Goal: Task Accomplishment & Management: Complete application form

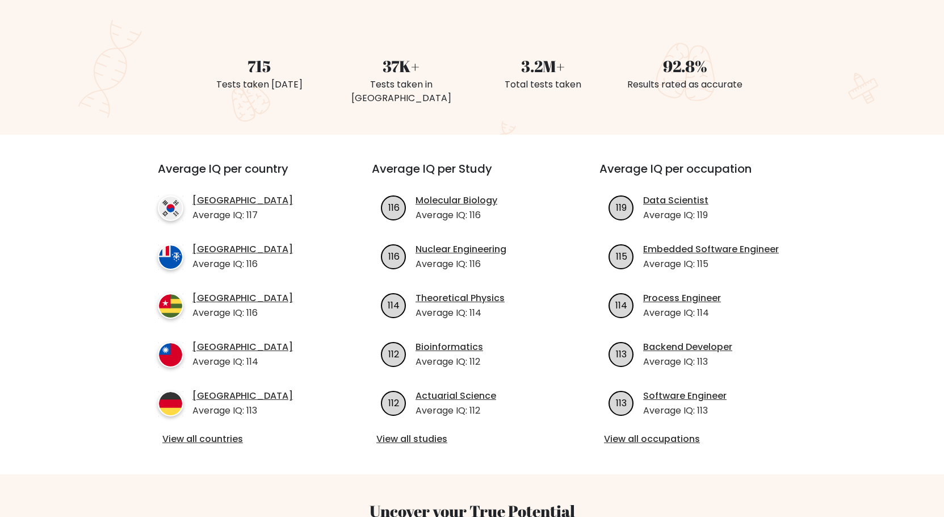
scroll to position [289, 0]
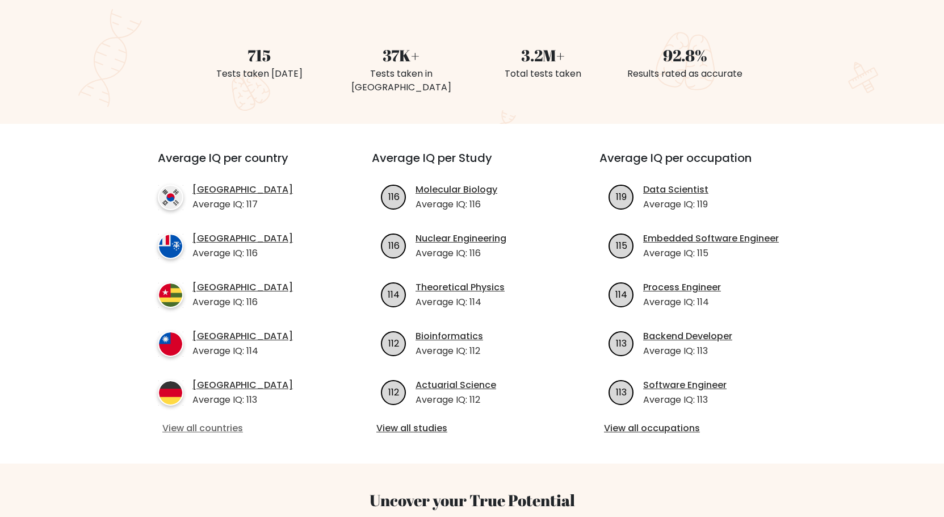
click at [225, 421] on link "View all countries" at bounding box center [244, 428] width 164 height 14
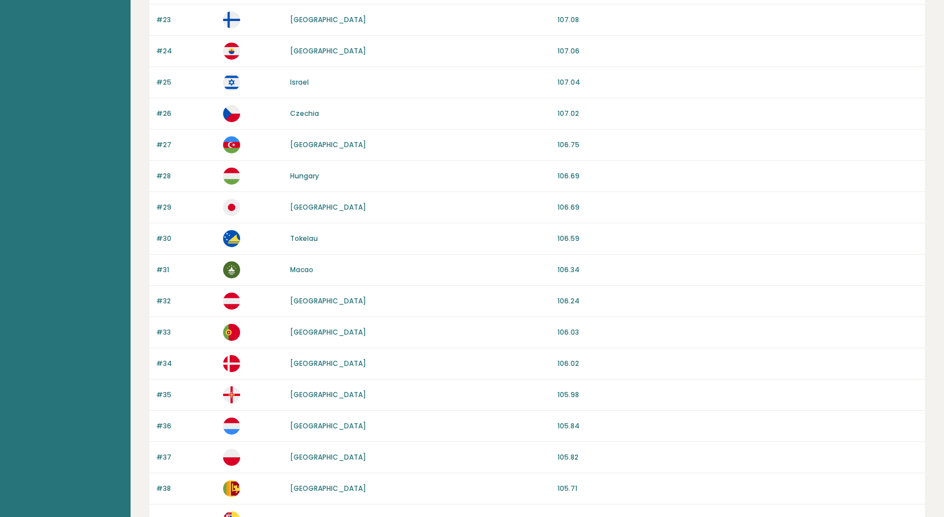
scroll to position [958, 0]
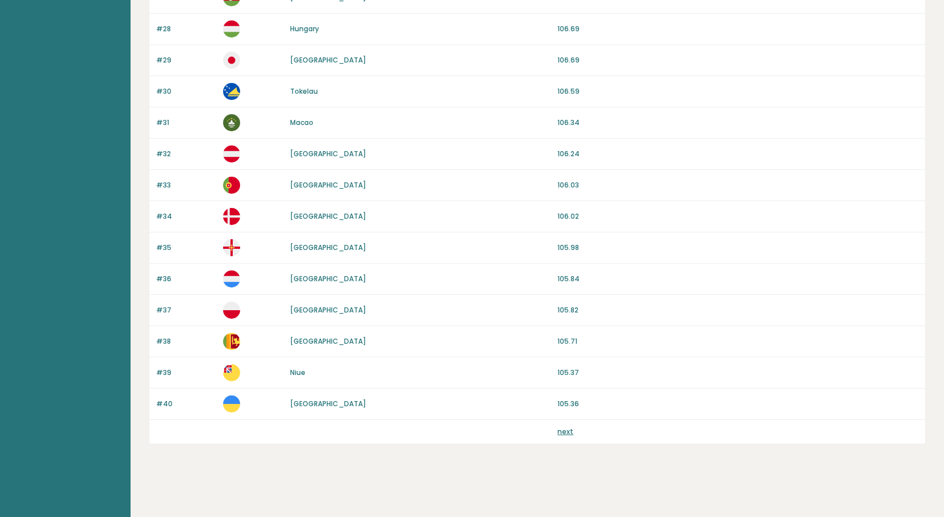
click at [559, 435] on link "next" at bounding box center [565, 431] width 16 height 10
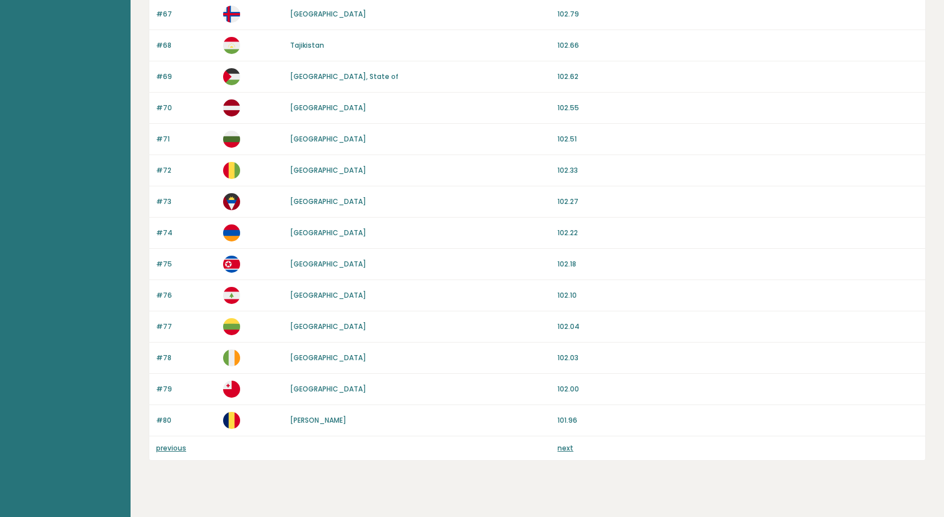
scroll to position [958, 0]
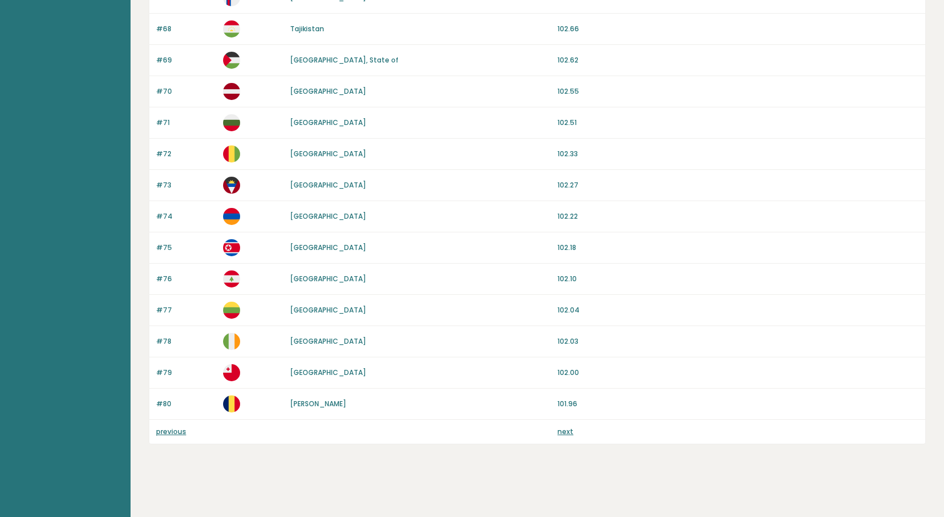
click at [570, 430] on link "next" at bounding box center [565, 431] width 16 height 10
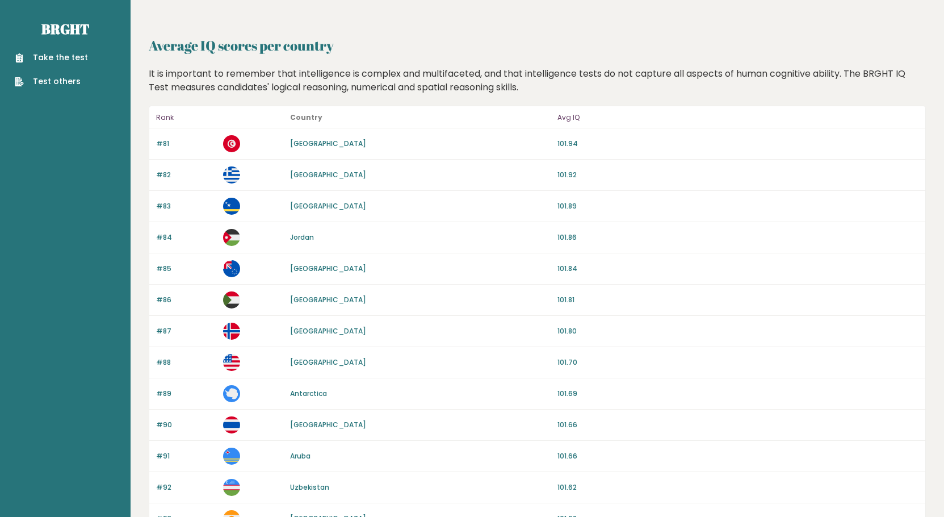
click at [72, 60] on link "Take the test" at bounding box center [51, 58] width 73 height 12
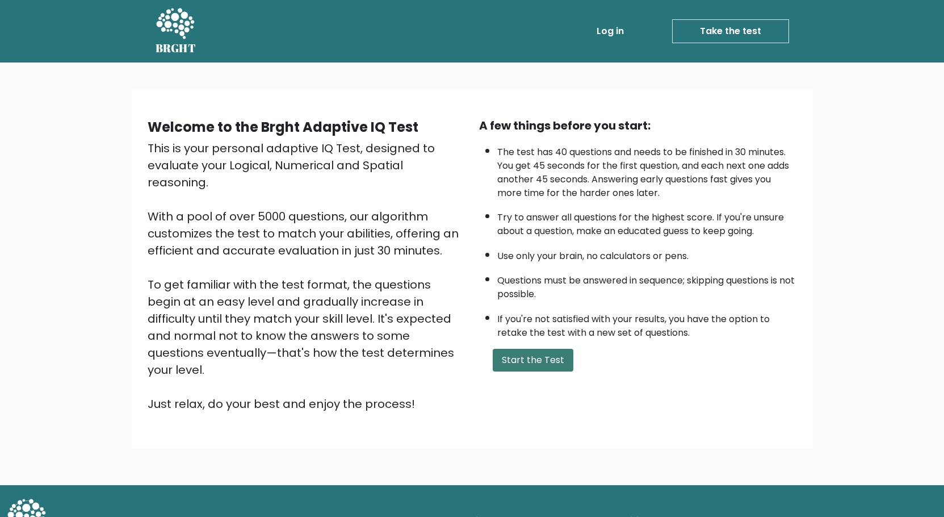
click at [531, 370] on button "Start the Test" at bounding box center [533, 360] width 81 height 23
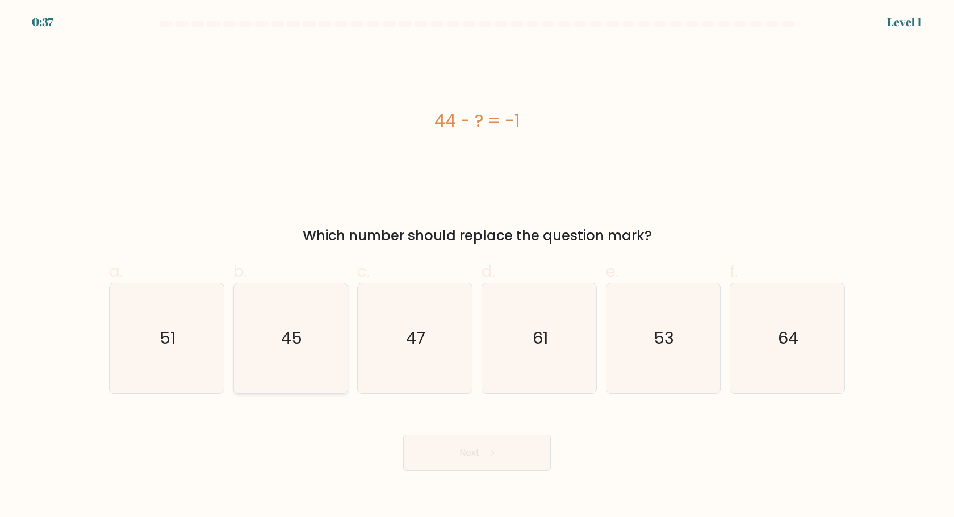
click at [305, 330] on icon "45" at bounding box center [291, 338] width 110 height 110
click at [477, 266] on input "b. 45" at bounding box center [477, 261] width 1 height 7
radio input "true"
click at [469, 467] on button "Next" at bounding box center [477, 452] width 148 height 36
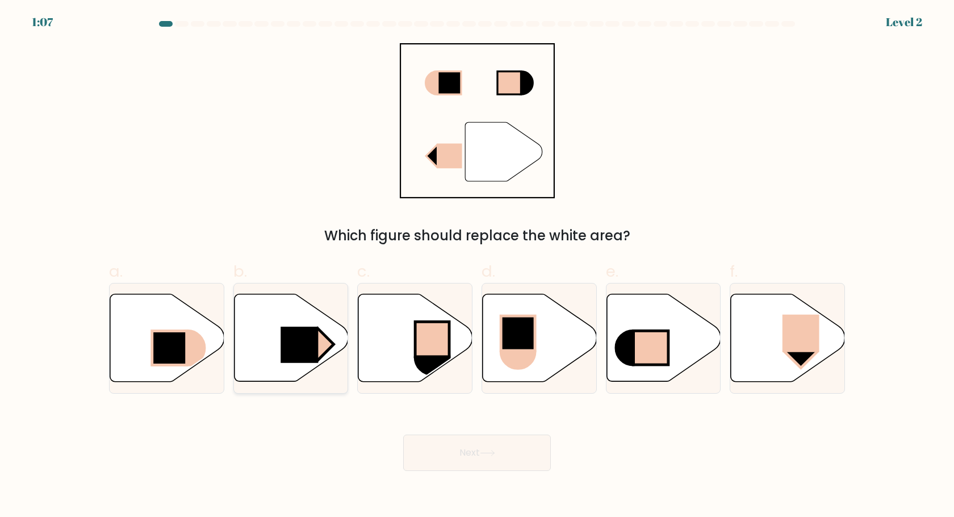
click at [293, 334] on rect at bounding box center [298, 345] width 37 height 36
click at [477, 266] on input "b." at bounding box center [477, 261] width 1 height 7
radio input "true"
click at [486, 465] on button "Next" at bounding box center [477, 452] width 148 height 36
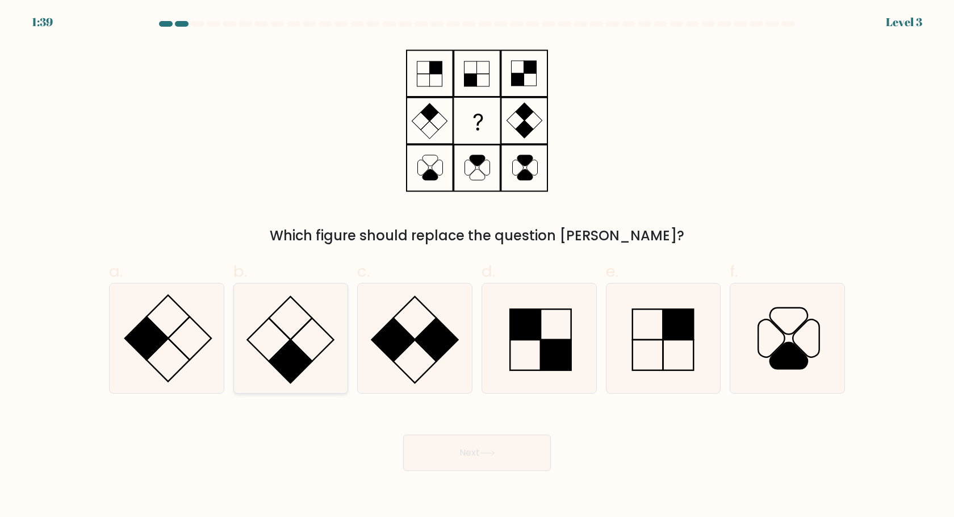
click at [282, 352] on rect at bounding box center [290, 360] width 43 height 43
click at [477, 266] on input "b." at bounding box center [477, 261] width 1 height 7
radio input "true"
click at [460, 451] on button "Next" at bounding box center [477, 452] width 148 height 36
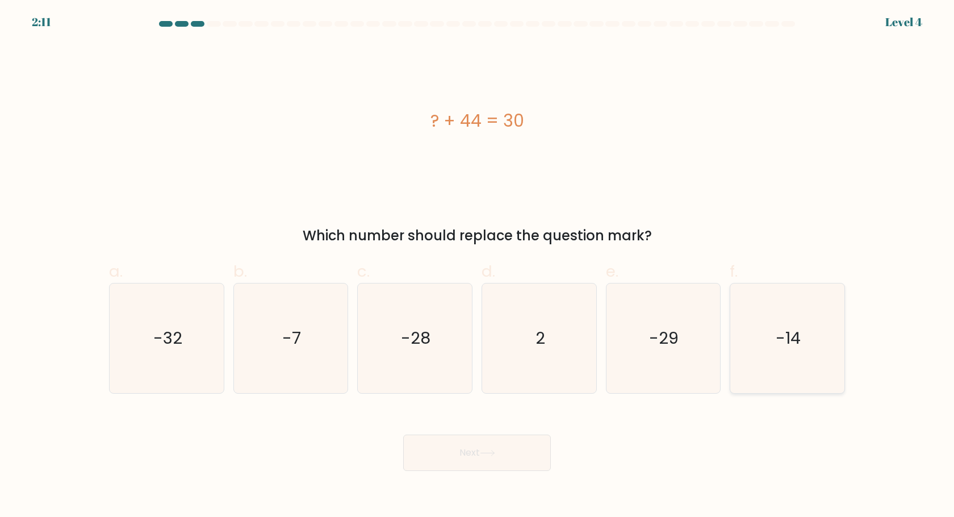
click at [798, 347] on icon "-14" at bounding box center [787, 338] width 110 height 110
click at [477, 266] on input "f. -14" at bounding box center [477, 261] width 1 height 7
radio input "true"
click at [523, 442] on button "Next" at bounding box center [477, 452] width 148 height 36
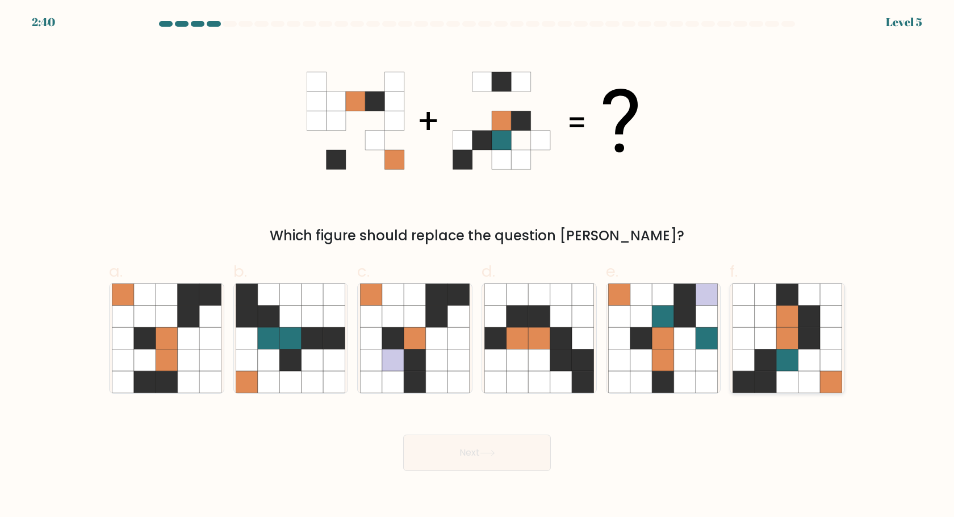
click at [817, 344] on icon at bounding box center [809, 339] width 22 height 22
click at [477, 266] on input "f." at bounding box center [477, 261] width 1 height 7
radio input "true"
click at [500, 465] on button "Next" at bounding box center [477, 452] width 148 height 36
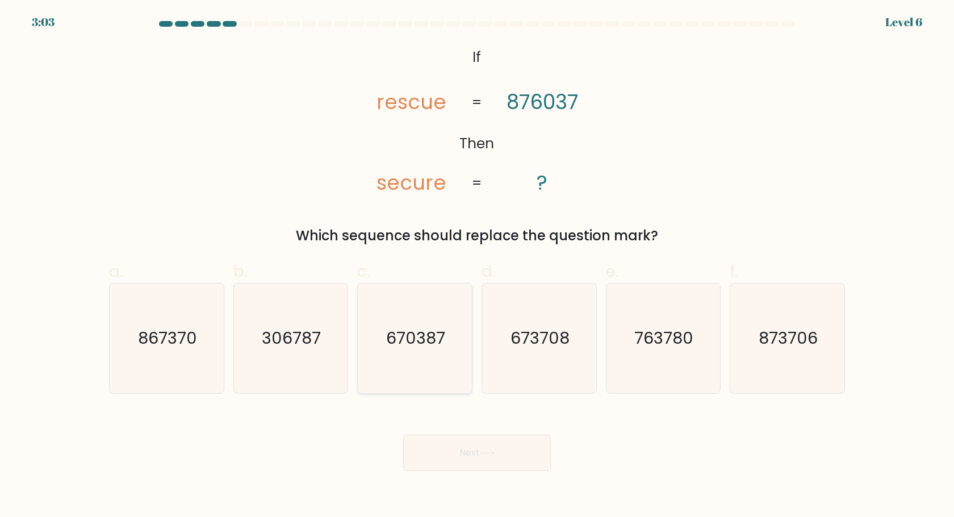
click at [396, 335] on text "670387" at bounding box center [416, 338] width 59 height 23
click at [477, 266] on input "c. 670387" at bounding box center [477, 261] width 1 height 7
radio input "true"
click at [458, 443] on button "Next" at bounding box center [477, 452] width 148 height 36
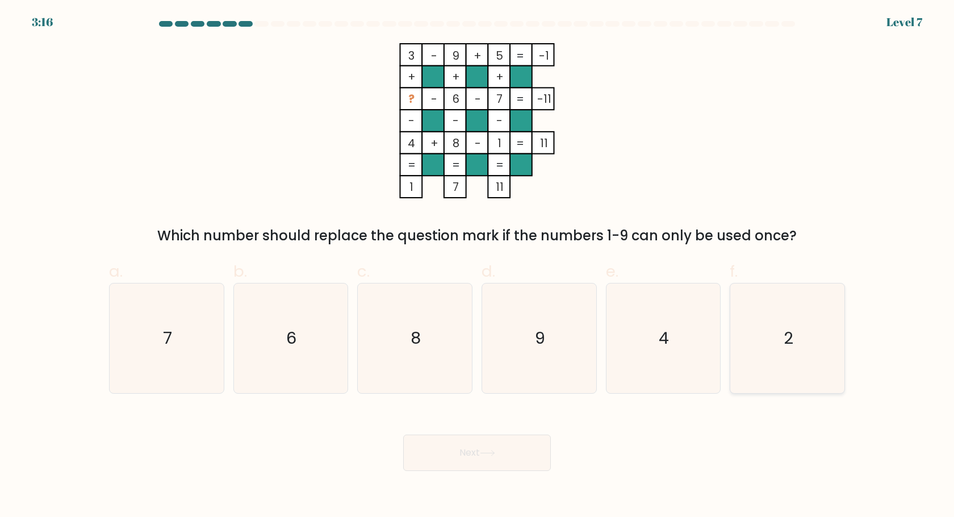
click at [780, 313] on icon "2" at bounding box center [787, 338] width 110 height 110
click at [477, 266] on input "f. 2" at bounding box center [477, 261] width 1 height 7
radio input "true"
click at [521, 457] on button "Next" at bounding box center [477, 452] width 148 height 36
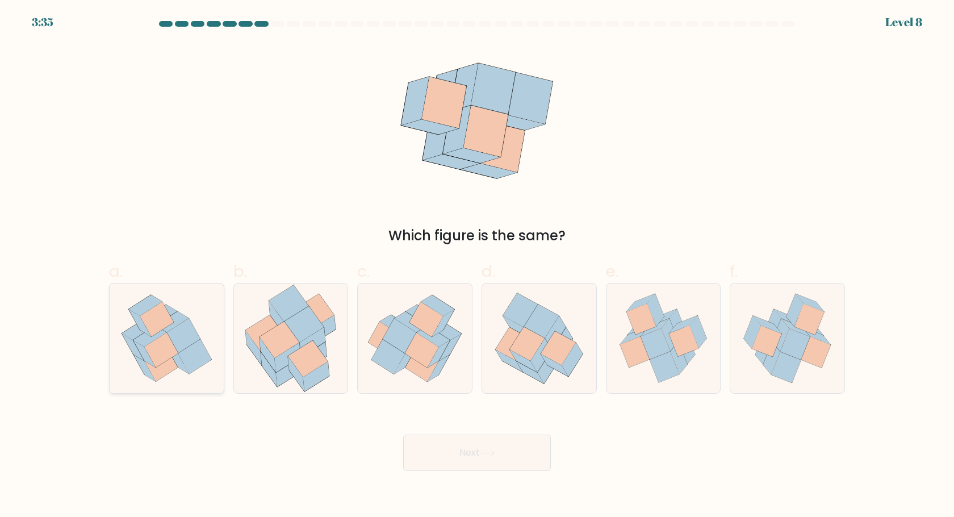
click at [114, 352] on icon at bounding box center [166, 338] width 108 height 110
click at [477, 266] on input "a." at bounding box center [477, 261] width 1 height 7
radio input "true"
click at [487, 447] on button "Next" at bounding box center [477, 452] width 148 height 36
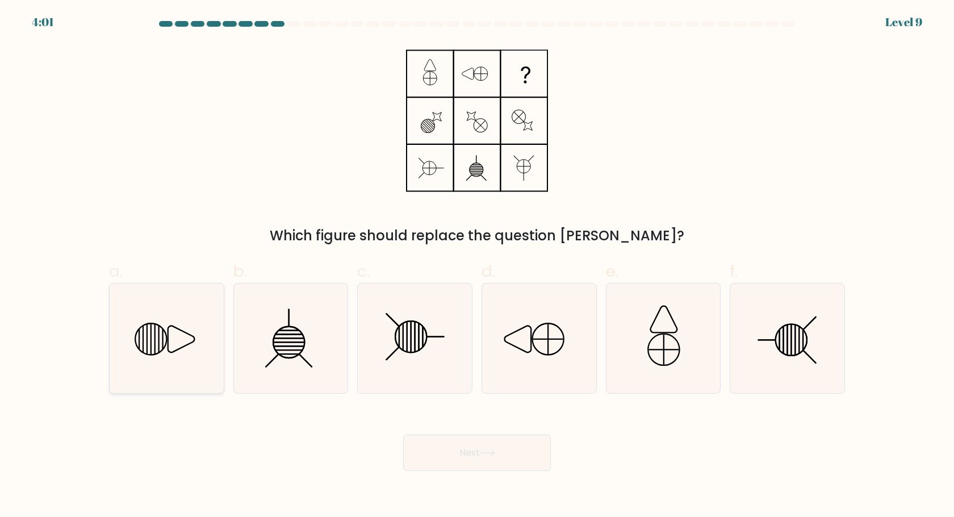
click at [148, 345] on icon at bounding box center [167, 338] width 110 height 110
click at [477, 266] on input "a." at bounding box center [477, 261] width 1 height 7
radio input "true"
click at [490, 460] on button "Next" at bounding box center [477, 452] width 148 height 36
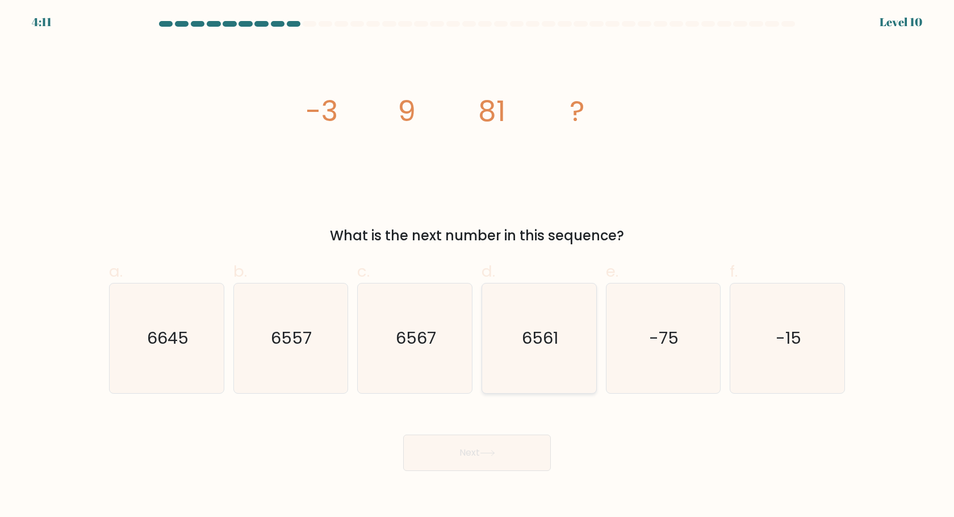
click at [499, 341] on icon "6561" at bounding box center [539, 338] width 110 height 110
click at [477, 266] on input "d. 6561" at bounding box center [477, 261] width 1 height 7
radio input "true"
click at [489, 446] on button "Next" at bounding box center [477, 452] width 148 height 36
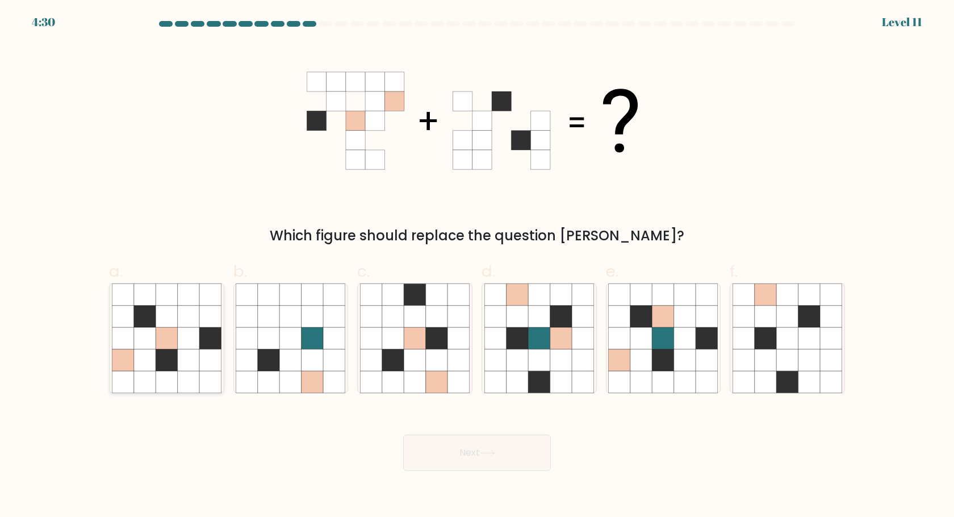
click at [187, 341] on icon at bounding box center [189, 339] width 22 height 22
click at [477, 266] on input "a." at bounding box center [477, 261] width 1 height 7
radio input "true"
click at [458, 439] on button "Next" at bounding box center [477, 452] width 148 height 36
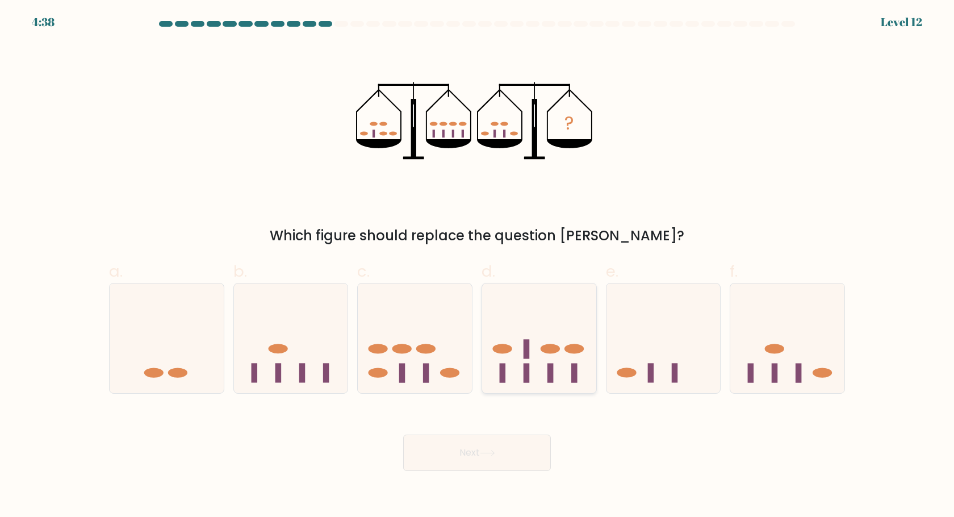
click at [545, 377] on icon at bounding box center [539, 338] width 114 height 94
click at [477, 266] on input "d." at bounding box center [477, 261] width 1 height 7
radio input "true"
click at [483, 444] on button "Next" at bounding box center [477, 452] width 148 height 36
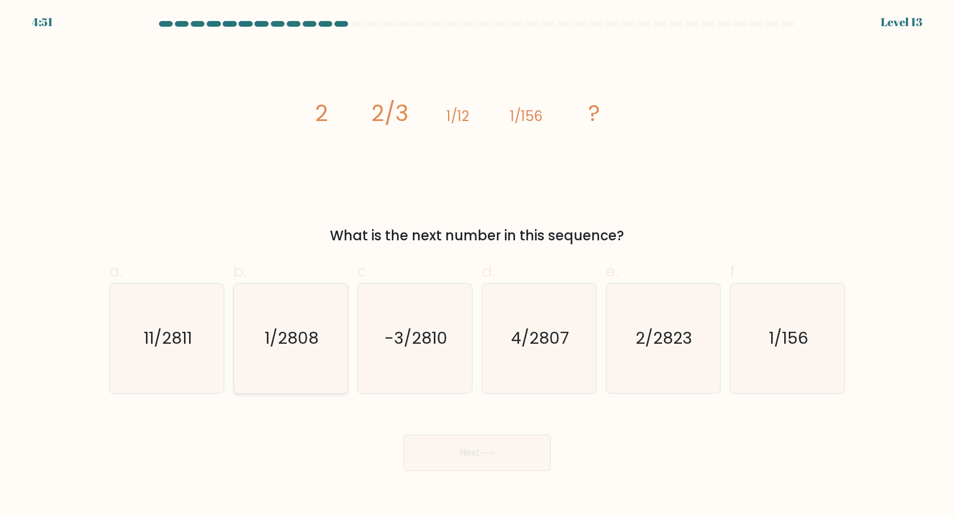
click at [314, 342] on text "1/2808" at bounding box center [292, 338] width 54 height 23
click at [477, 266] on input "b. 1/2808" at bounding box center [477, 261] width 1 height 7
radio input "true"
click at [488, 469] on button "Next" at bounding box center [477, 452] width 148 height 36
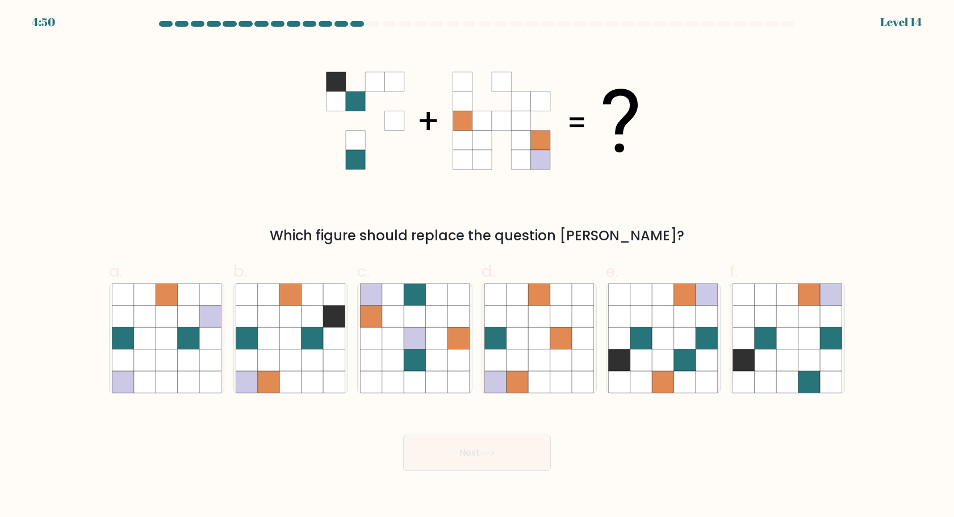
click at [468, 463] on button "Next" at bounding box center [477, 452] width 148 height 36
click at [535, 421] on div "Next" at bounding box center [476, 439] width 749 height 64
click at [694, 362] on icon at bounding box center [685, 360] width 22 height 22
click at [477, 266] on input "e." at bounding box center [477, 261] width 1 height 7
radio input "true"
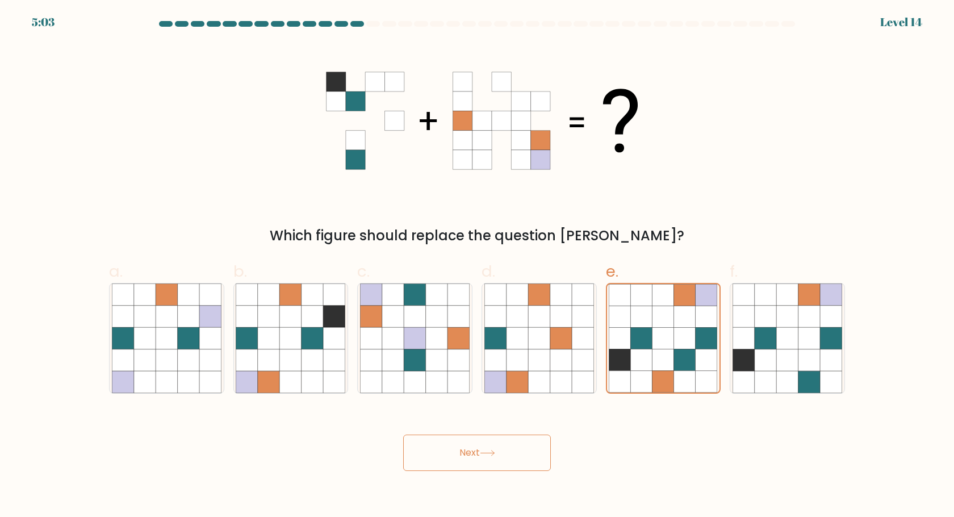
click at [463, 446] on button "Next" at bounding box center [477, 452] width 148 height 36
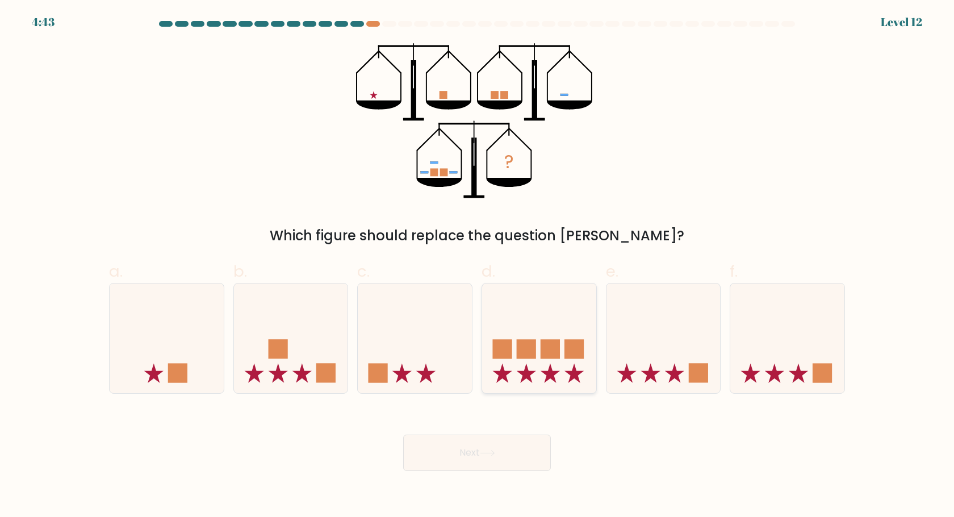
click at [506, 379] on icon at bounding box center [502, 372] width 19 height 19
click at [477, 266] on input "d." at bounding box center [477, 261] width 1 height 7
radio input "true"
click at [485, 447] on button "Next" at bounding box center [477, 452] width 148 height 36
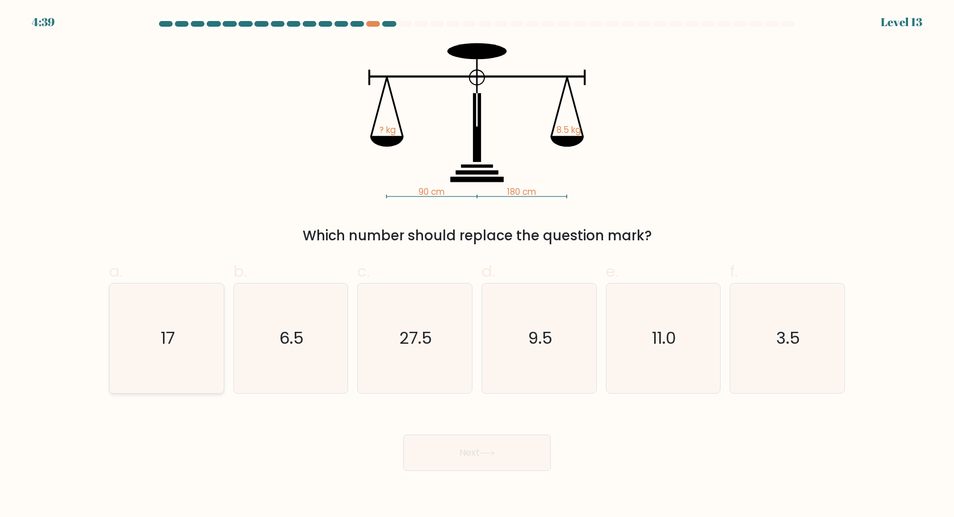
click at [160, 323] on icon "17" at bounding box center [167, 338] width 110 height 110
click at [477, 266] on input "a. 17" at bounding box center [477, 261] width 1 height 7
radio input "true"
click at [431, 448] on button "Next" at bounding box center [477, 452] width 148 height 36
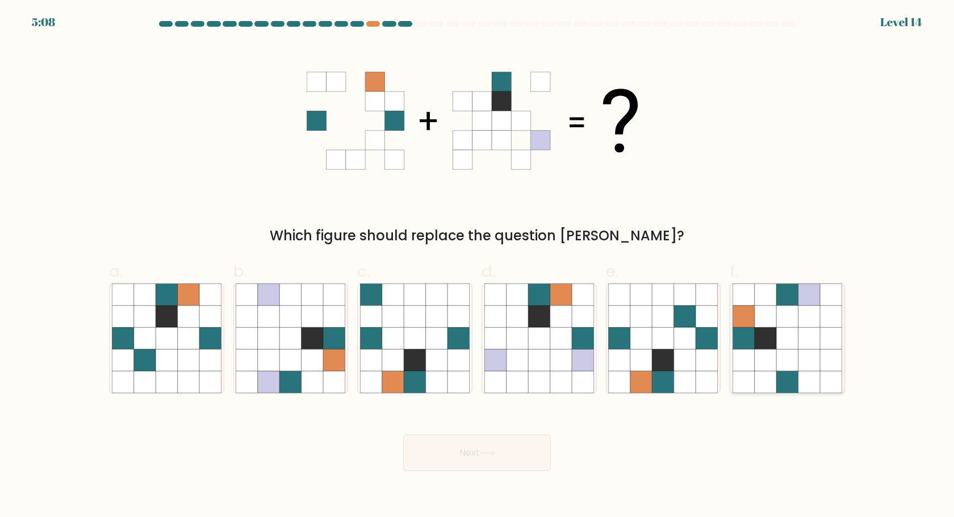
click at [800, 361] on icon at bounding box center [809, 360] width 22 height 22
click at [477, 266] on input "f." at bounding box center [477, 261] width 1 height 7
radio input "true"
click at [482, 447] on button "Next" at bounding box center [477, 452] width 148 height 36
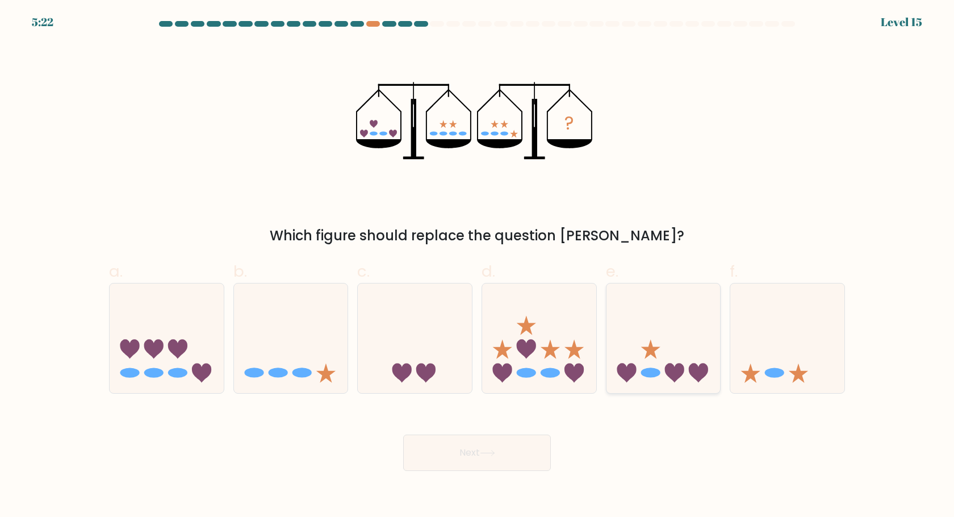
click at [661, 304] on icon at bounding box center [663, 338] width 114 height 94
click at [477, 266] on input "e." at bounding box center [477, 261] width 1 height 7
radio input "true"
click at [486, 452] on icon at bounding box center [487, 453] width 15 height 6
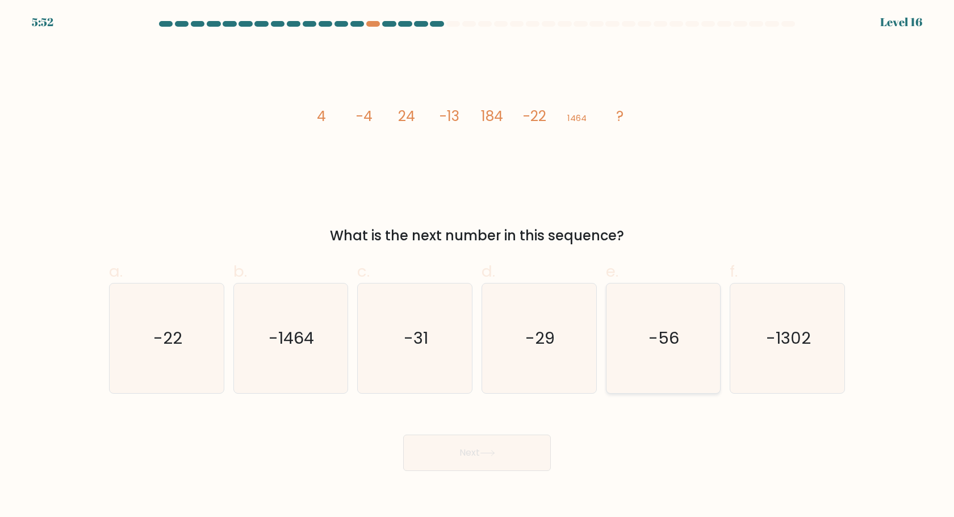
click at [677, 335] on text "-56" at bounding box center [664, 338] width 31 height 23
click at [477, 266] on input "e. -56" at bounding box center [477, 261] width 1 height 7
radio input "true"
click at [513, 459] on button "Next" at bounding box center [477, 452] width 148 height 36
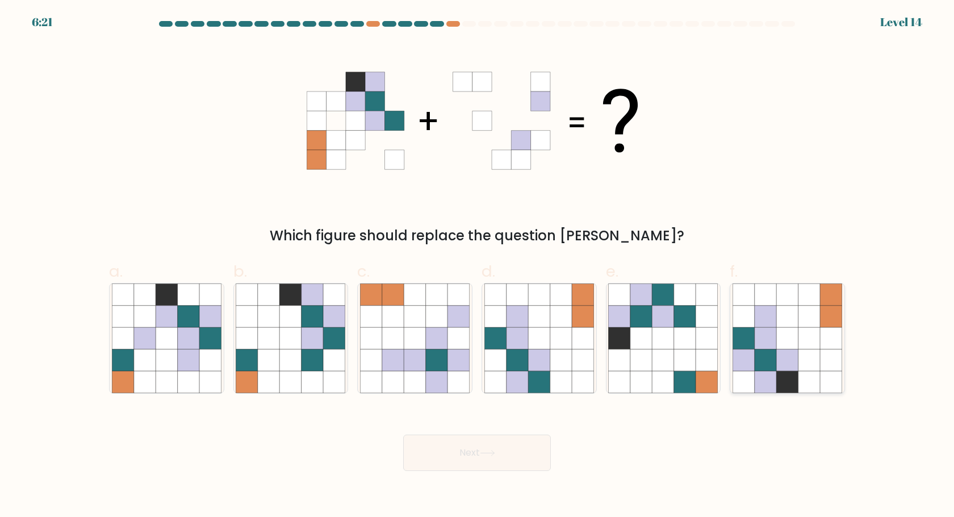
click at [806, 331] on icon at bounding box center [809, 339] width 22 height 22
click at [477, 266] on input "f." at bounding box center [477, 261] width 1 height 7
radio input "true"
click at [468, 452] on button "Next" at bounding box center [477, 452] width 148 height 36
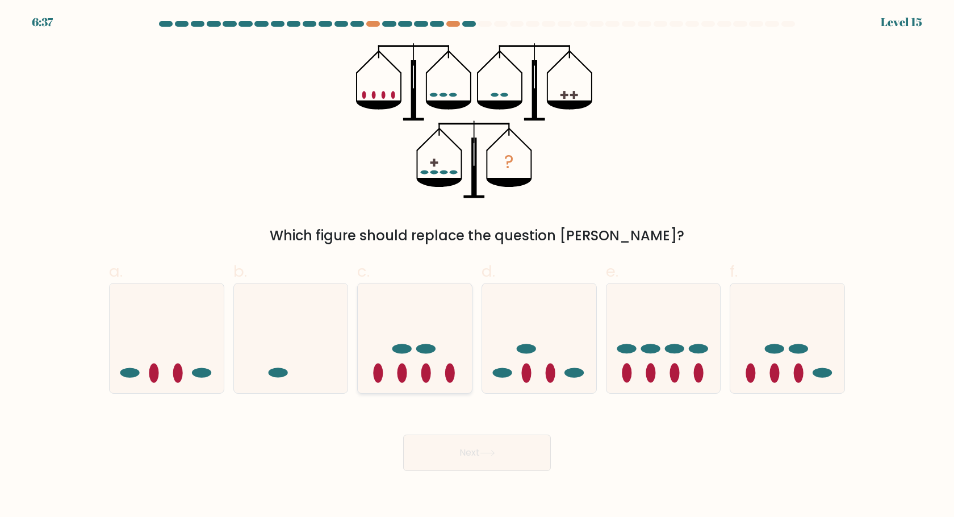
click at [410, 361] on icon at bounding box center [415, 338] width 114 height 94
click at [477, 266] on input "c." at bounding box center [477, 261] width 1 height 7
radio input "true"
click at [490, 455] on icon at bounding box center [487, 453] width 15 height 6
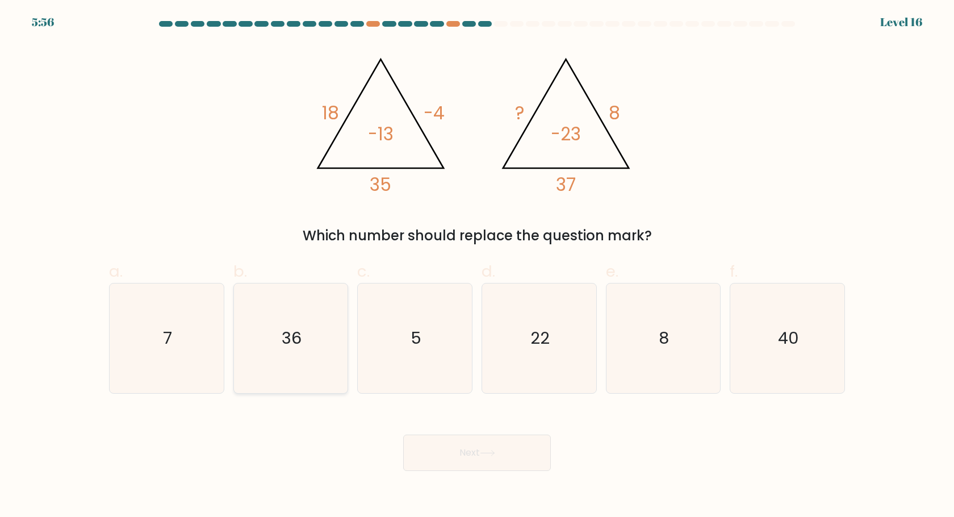
click at [322, 338] on icon "36" at bounding box center [291, 338] width 110 height 110
click at [477, 266] on input "b. 36" at bounding box center [477, 261] width 1 height 7
radio input "true"
click at [453, 461] on button "Next" at bounding box center [477, 452] width 148 height 36
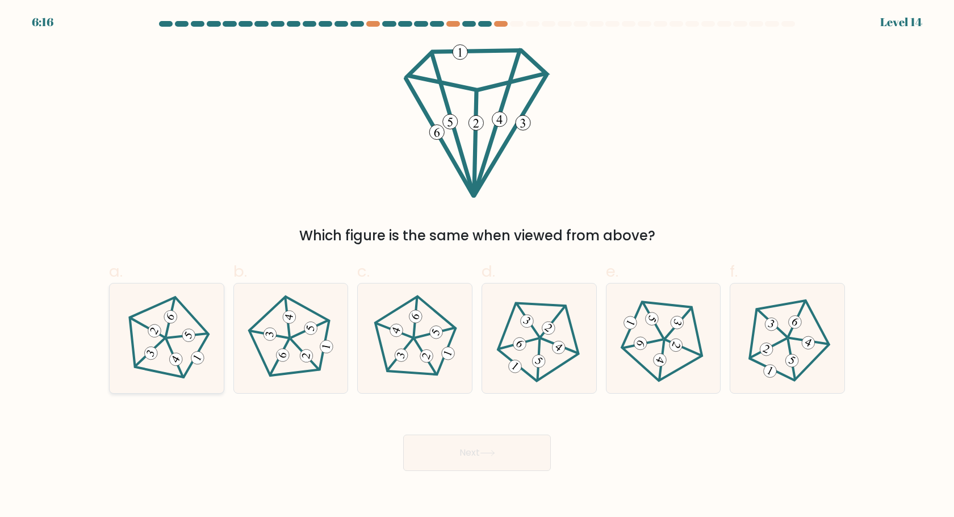
click at [181, 359] on 650 at bounding box center [176, 359] width 18 height 18
click at [477, 266] on input "a." at bounding box center [477, 261] width 1 height 7
radio input "true"
click at [443, 463] on button "Next" at bounding box center [477, 452] width 148 height 36
click at [482, 455] on button "Next" at bounding box center [477, 452] width 148 height 36
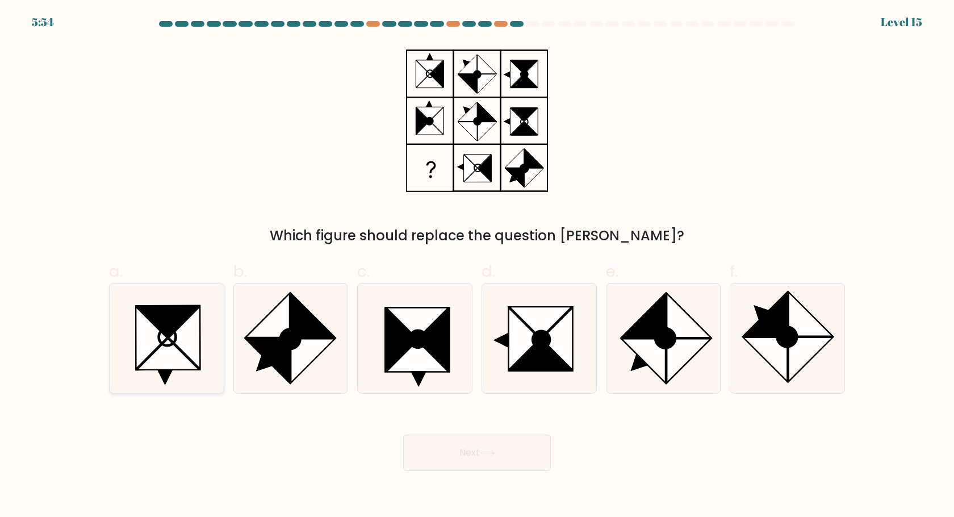
click at [171, 349] on icon at bounding box center [168, 353] width 62 height 31
click at [477, 266] on input "a." at bounding box center [477, 261] width 1 height 7
radio input "true"
click at [416, 379] on icon at bounding box center [418, 379] width 16 height 16
click at [477, 266] on input "c." at bounding box center [477, 261] width 1 height 7
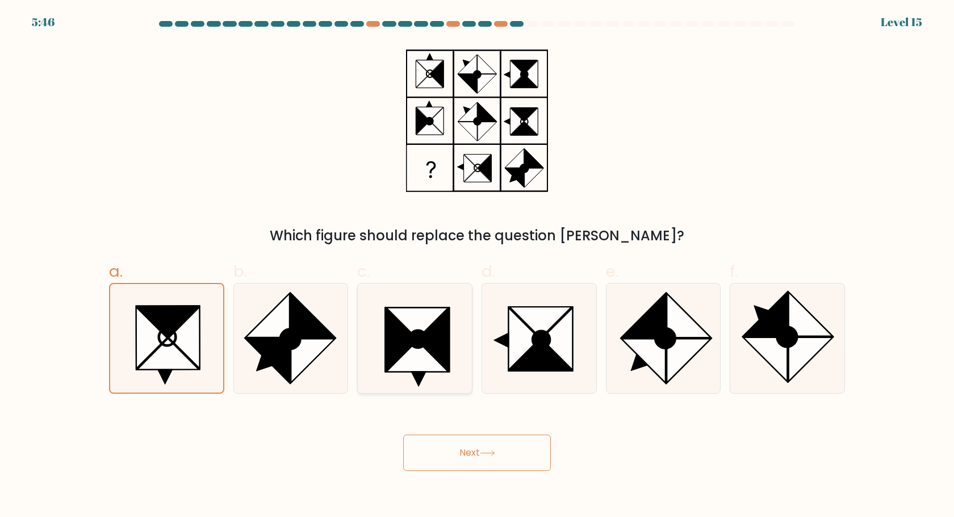
radio input "true"
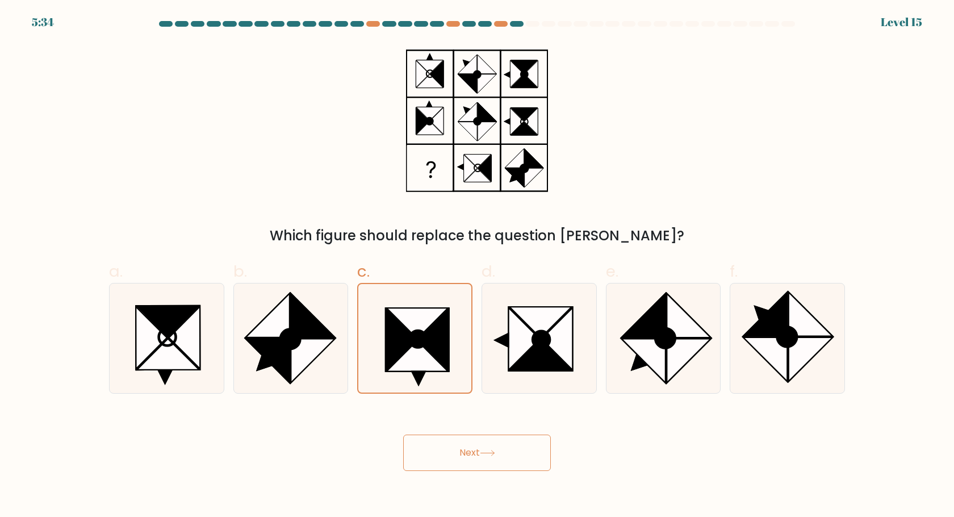
click at [490, 451] on icon at bounding box center [487, 453] width 15 height 6
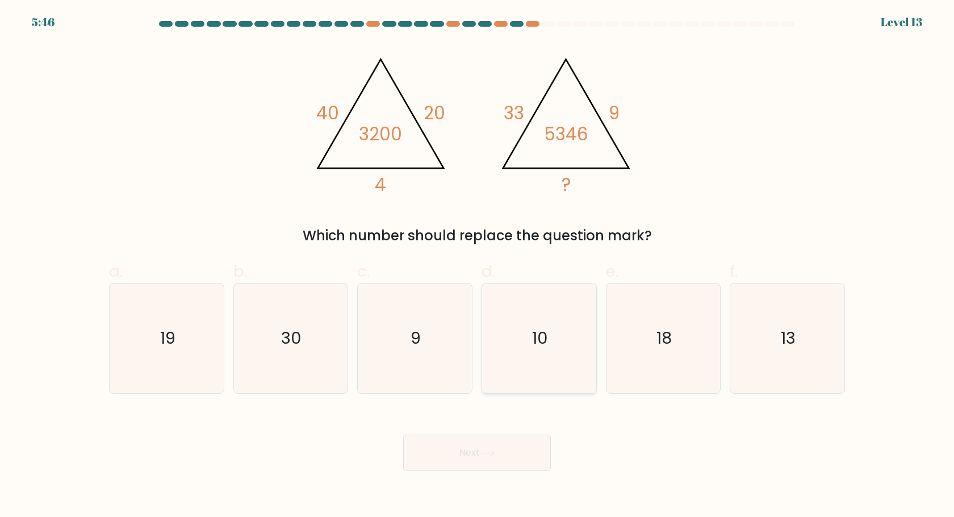
click at [560, 366] on icon "10" at bounding box center [539, 338] width 110 height 110
click at [477, 266] on input "d. 10" at bounding box center [477, 261] width 1 height 7
radio input "true"
click at [509, 456] on button "Next" at bounding box center [477, 452] width 148 height 36
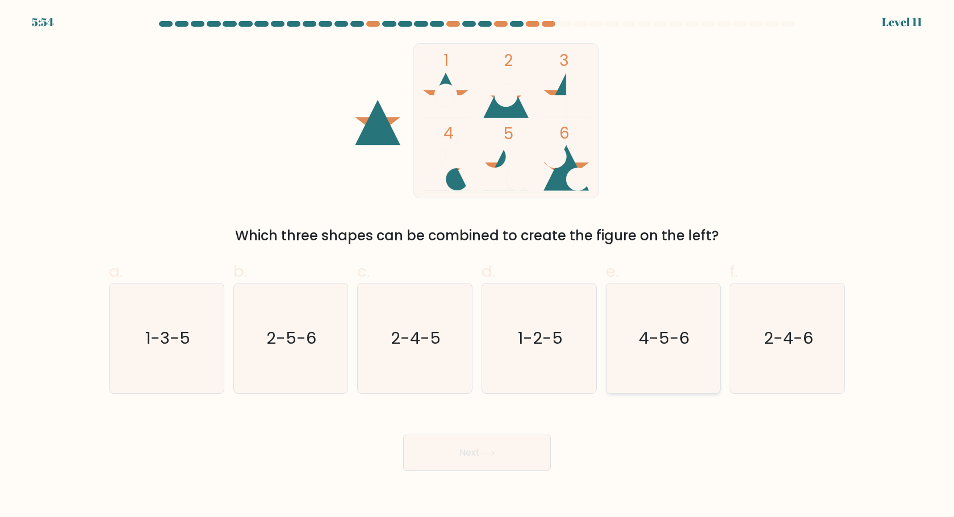
click at [645, 316] on icon "4-5-6" at bounding box center [663, 338] width 110 height 110
click at [477, 266] on input "e. 4-5-6" at bounding box center [477, 261] width 1 height 7
radio input "true"
click at [471, 455] on button "Next" at bounding box center [477, 452] width 148 height 36
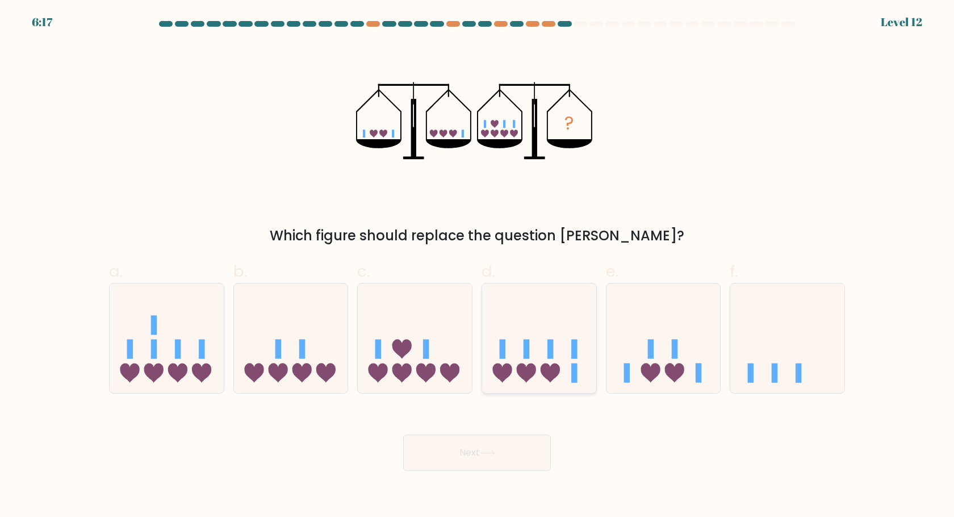
click at [536, 327] on icon at bounding box center [539, 338] width 114 height 94
click at [477, 266] on input "d." at bounding box center [477, 261] width 1 height 7
radio input "true"
click at [515, 460] on button "Next" at bounding box center [477, 452] width 148 height 36
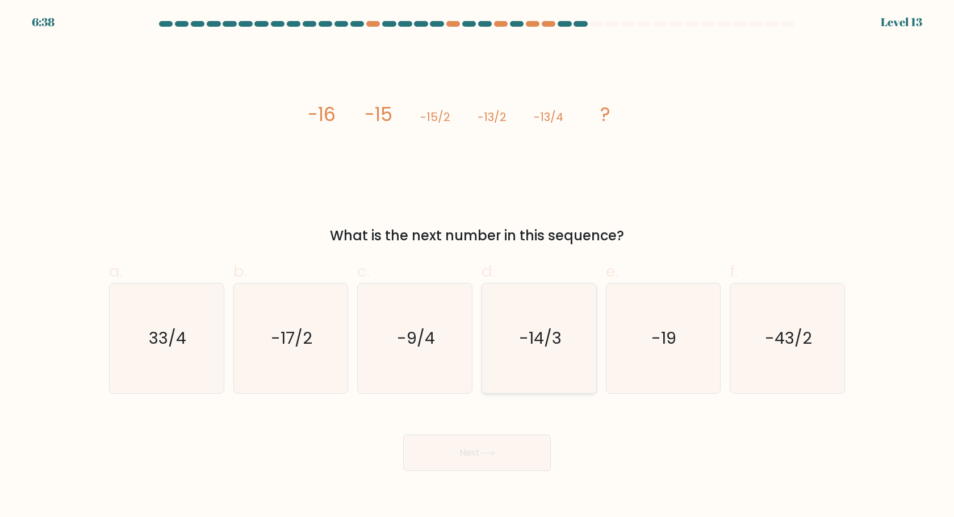
click at [515, 354] on icon "-14/3" at bounding box center [539, 338] width 110 height 110
click at [455, 371] on icon "-9/4" at bounding box center [415, 338] width 110 height 110
click at [477, 266] on input "c. -9/4" at bounding box center [477, 261] width 1 height 7
radio input "true"
click at [461, 453] on button "Next" at bounding box center [477, 452] width 148 height 36
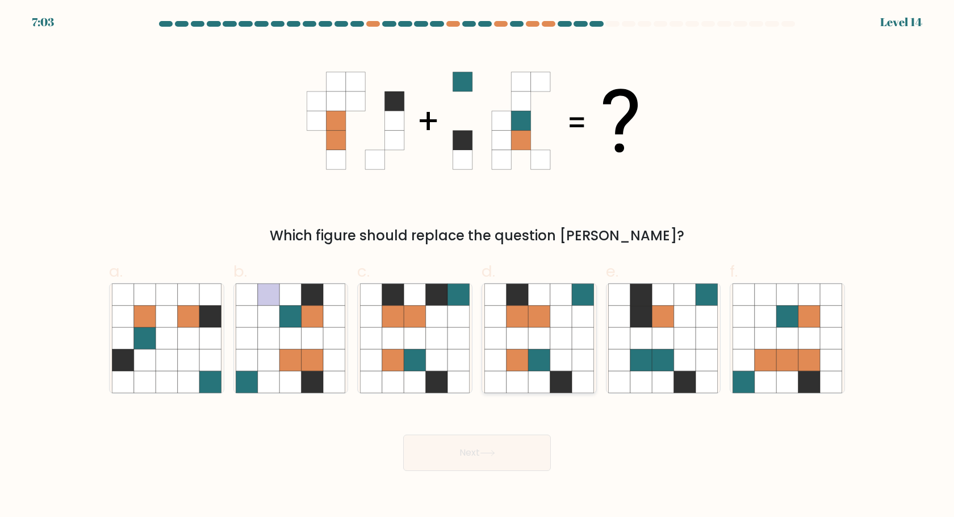
click at [526, 379] on icon at bounding box center [517, 382] width 22 height 22
click at [477, 266] on input "d." at bounding box center [477, 261] width 1 height 7
radio input "true"
click at [504, 458] on button "Next" at bounding box center [477, 452] width 148 height 36
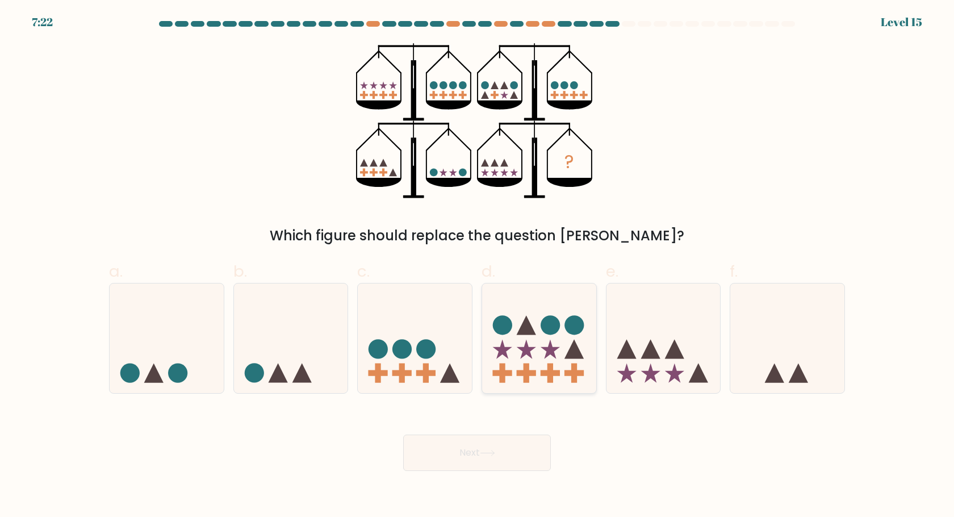
click at [531, 367] on icon at bounding box center [539, 338] width 114 height 94
click at [477, 266] on input "d." at bounding box center [477, 261] width 1 height 7
radio input "true"
click at [511, 447] on button "Next" at bounding box center [477, 452] width 148 height 36
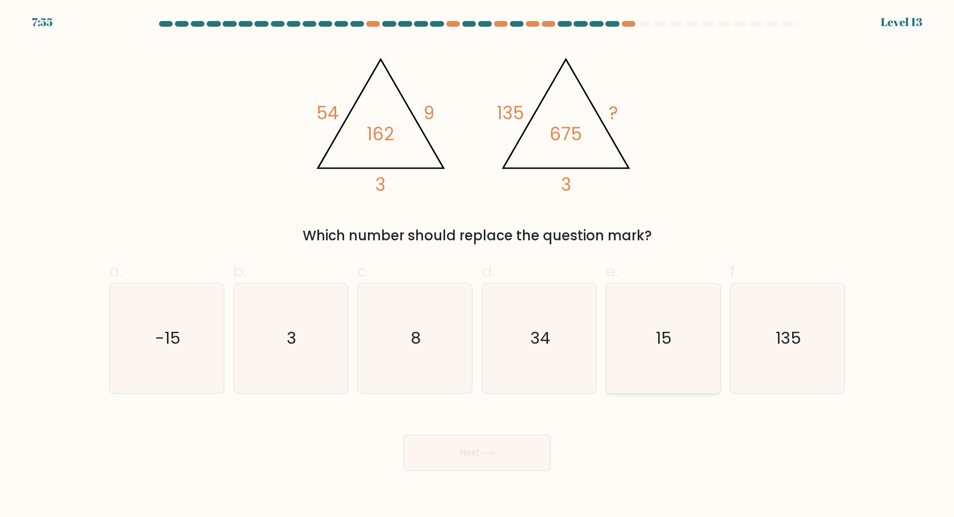
drag, startPoint x: 685, startPoint y: 355, endPoint x: 659, endPoint y: 373, distance: 31.5
click at [686, 355] on icon "15" at bounding box center [663, 338] width 110 height 110
click at [477, 266] on input "e. 15" at bounding box center [477, 261] width 1 height 7
radio input "true"
click at [511, 451] on button "Next" at bounding box center [477, 452] width 148 height 36
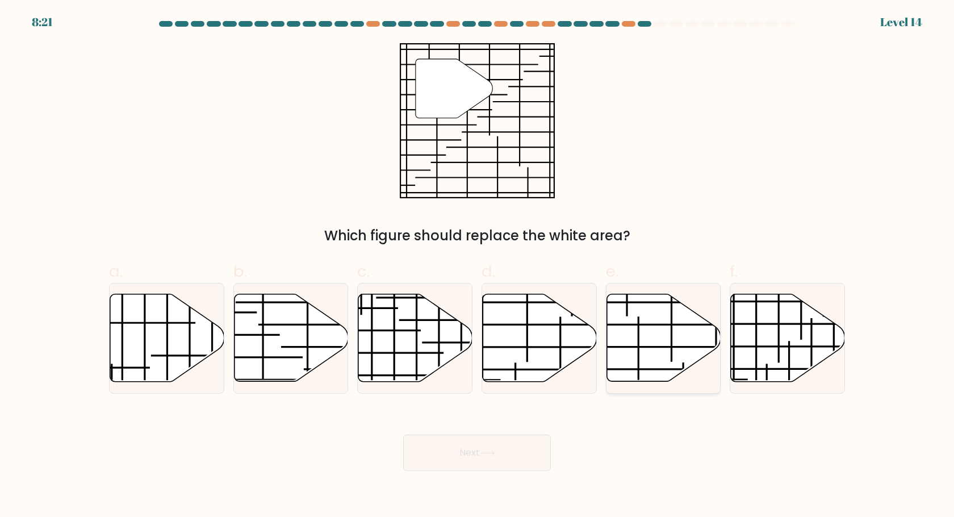
click at [631, 368] on icon at bounding box center [663, 337] width 114 height 87
click at [477, 266] on input "e." at bounding box center [477, 261] width 1 height 7
radio input "true"
click at [537, 448] on button "Next" at bounding box center [477, 452] width 148 height 36
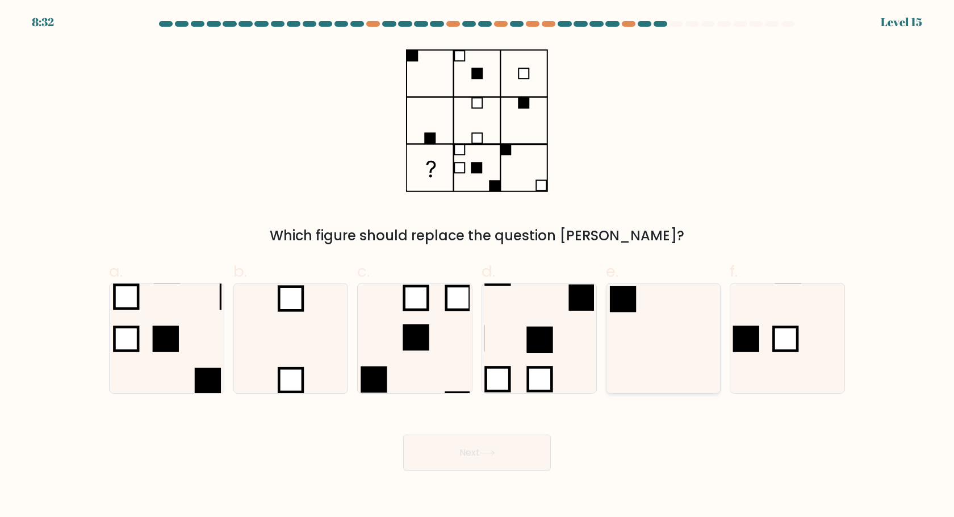
click at [679, 350] on icon at bounding box center [663, 338] width 110 height 110
click at [477, 266] on input "e." at bounding box center [477, 261] width 1 height 7
radio input "true"
click at [505, 444] on button "Next" at bounding box center [477, 452] width 148 height 36
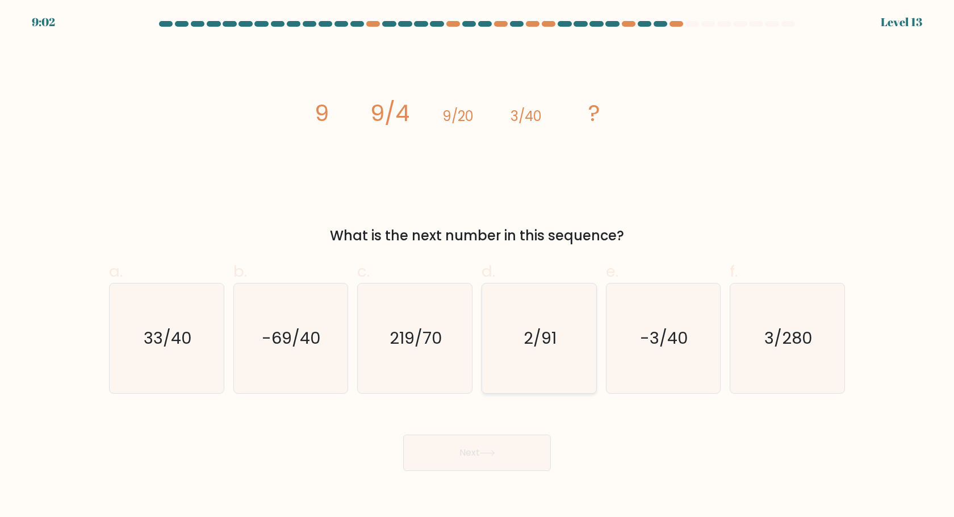
click at [557, 347] on icon "2/91" at bounding box center [539, 338] width 110 height 110
click at [477, 266] on input "d. 2/91" at bounding box center [477, 261] width 1 height 7
radio input "true"
click at [437, 443] on button "Next" at bounding box center [477, 452] width 148 height 36
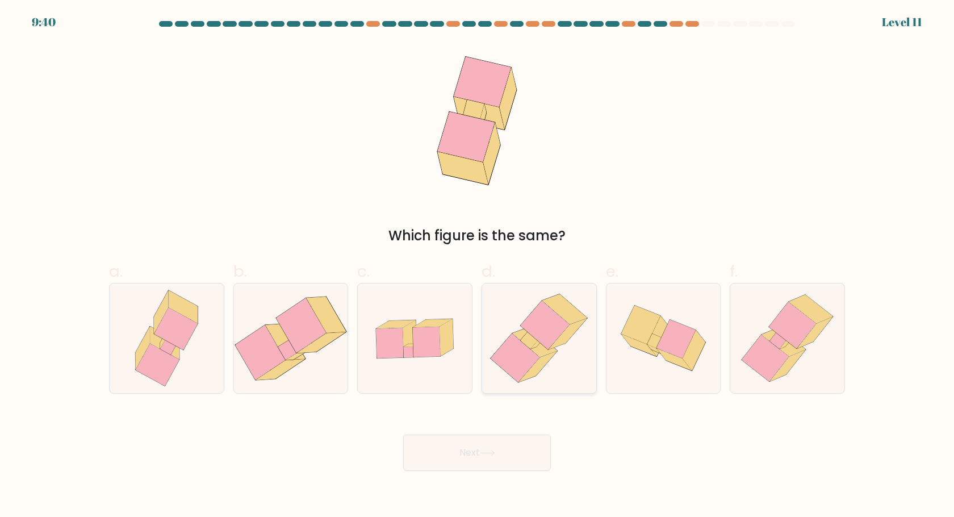
click at [526, 349] on icon at bounding box center [514, 358] width 49 height 49
click at [477, 266] on input "d." at bounding box center [477, 261] width 1 height 7
radio input "true"
click at [487, 450] on button "Next" at bounding box center [477, 452] width 148 height 36
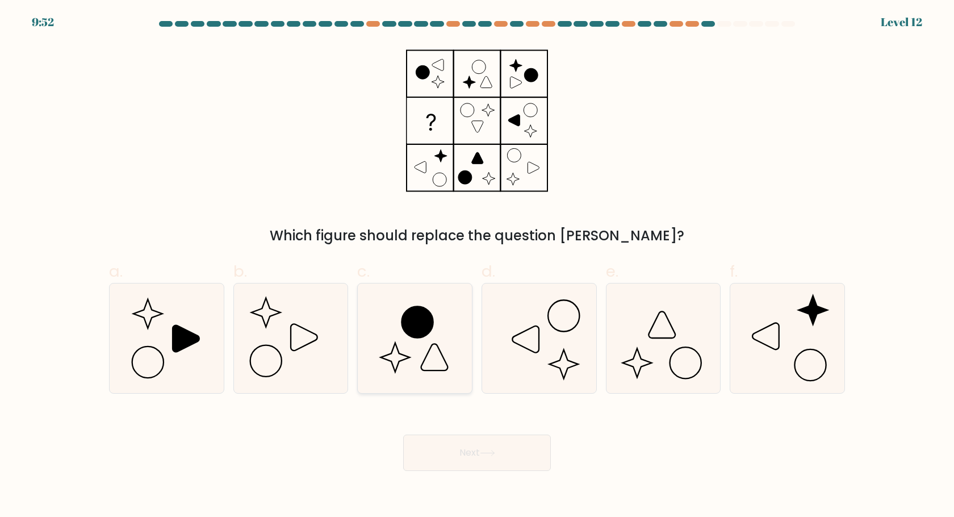
click at [390, 338] on icon at bounding box center [415, 338] width 110 height 110
click at [477, 266] on input "c." at bounding box center [477, 261] width 1 height 7
radio input "true"
click at [487, 464] on button "Next" at bounding box center [477, 452] width 148 height 36
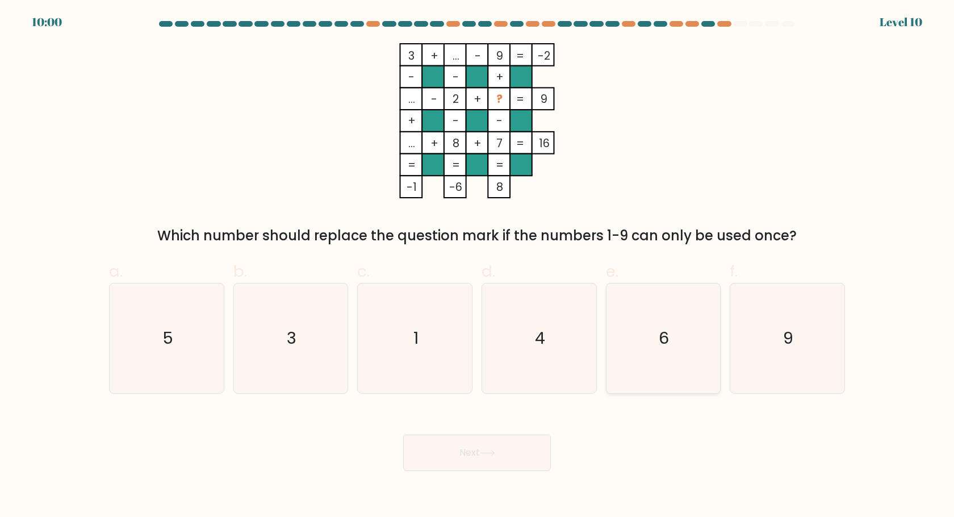
click at [661, 339] on text "6" at bounding box center [664, 338] width 10 height 23
click at [477, 266] on input "e. 6" at bounding box center [477, 261] width 1 height 7
radio input "true"
click at [475, 451] on button "Next" at bounding box center [477, 452] width 148 height 36
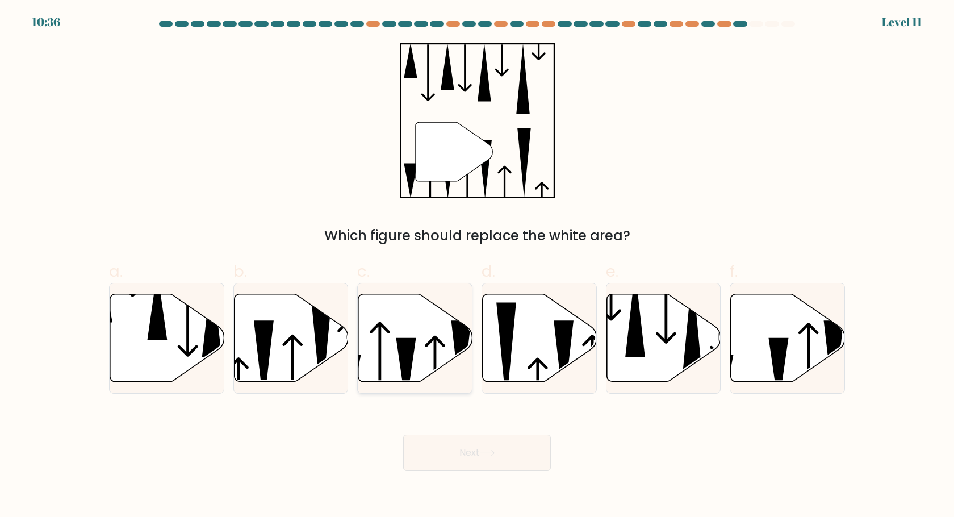
click at [419, 318] on icon at bounding box center [415, 337] width 114 height 87
click at [477, 266] on input "c." at bounding box center [477, 261] width 1 height 7
radio input "true"
click at [447, 469] on button "Next" at bounding box center [477, 452] width 148 height 36
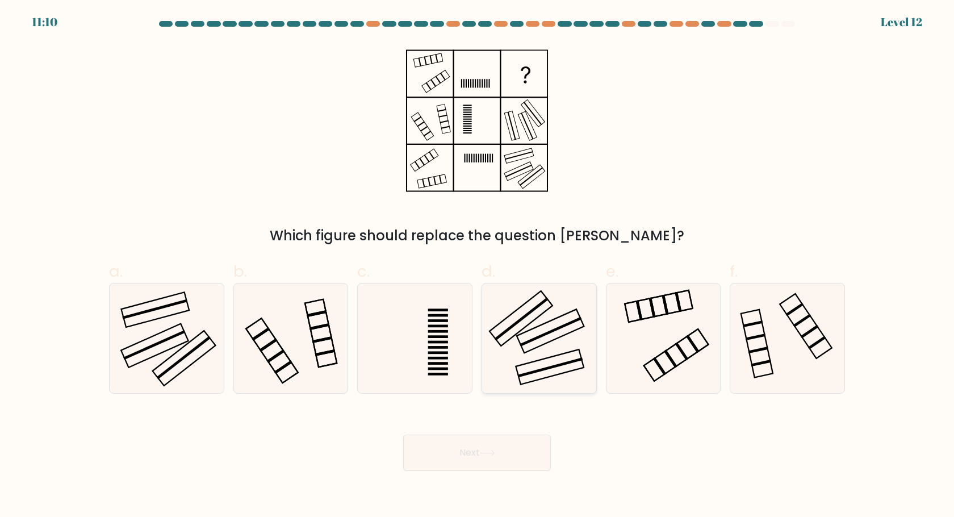
click at [527, 329] on icon at bounding box center [539, 338] width 110 height 110
click at [477, 266] on input "d." at bounding box center [477, 261] width 1 height 7
radio input "true"
click at [498, 450] on button "Next" at bounding box center [477, 452] width 148 height 36
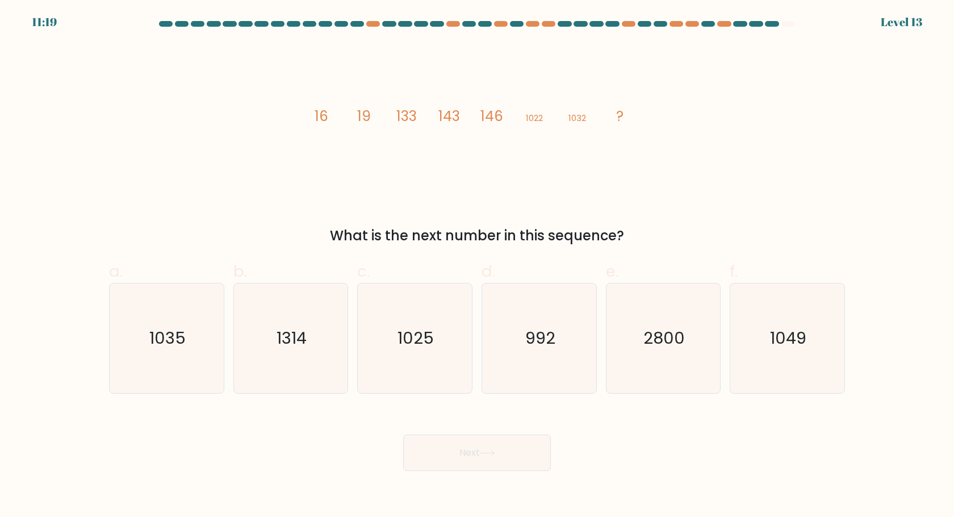
click at [403, 434] on button "Next" at bounding box center [477, 452] width 148 height 36
click at [400, 484] on body "11:12 Level 13" at bounding box center [477, 258] width 954 height 517
click at [347, 330] on div "1314" at bounding box center [290, 338] width 115 height 111
click at [477, 266] on input "b. 1314" at bounding box center [477, 261] width 1 height 7
radio input "true"
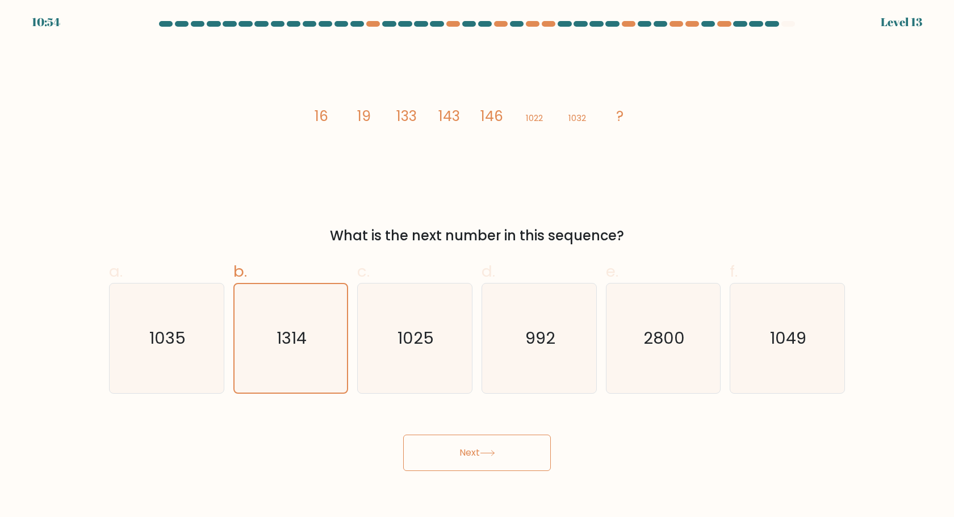
click at [467, 457] on button "Next" at bounding box center [477, 452] width 148 height 36
